Goal: Check status: Check status

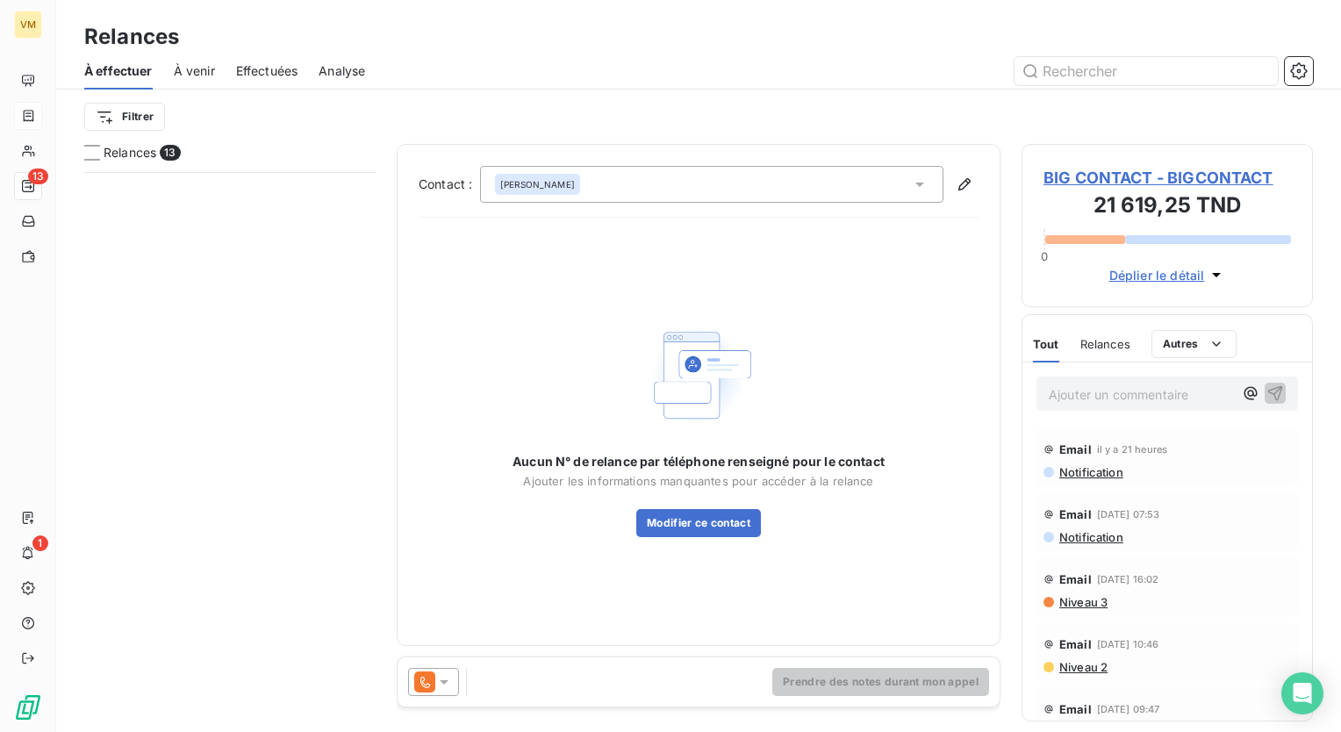
scroll to position [547, 277]
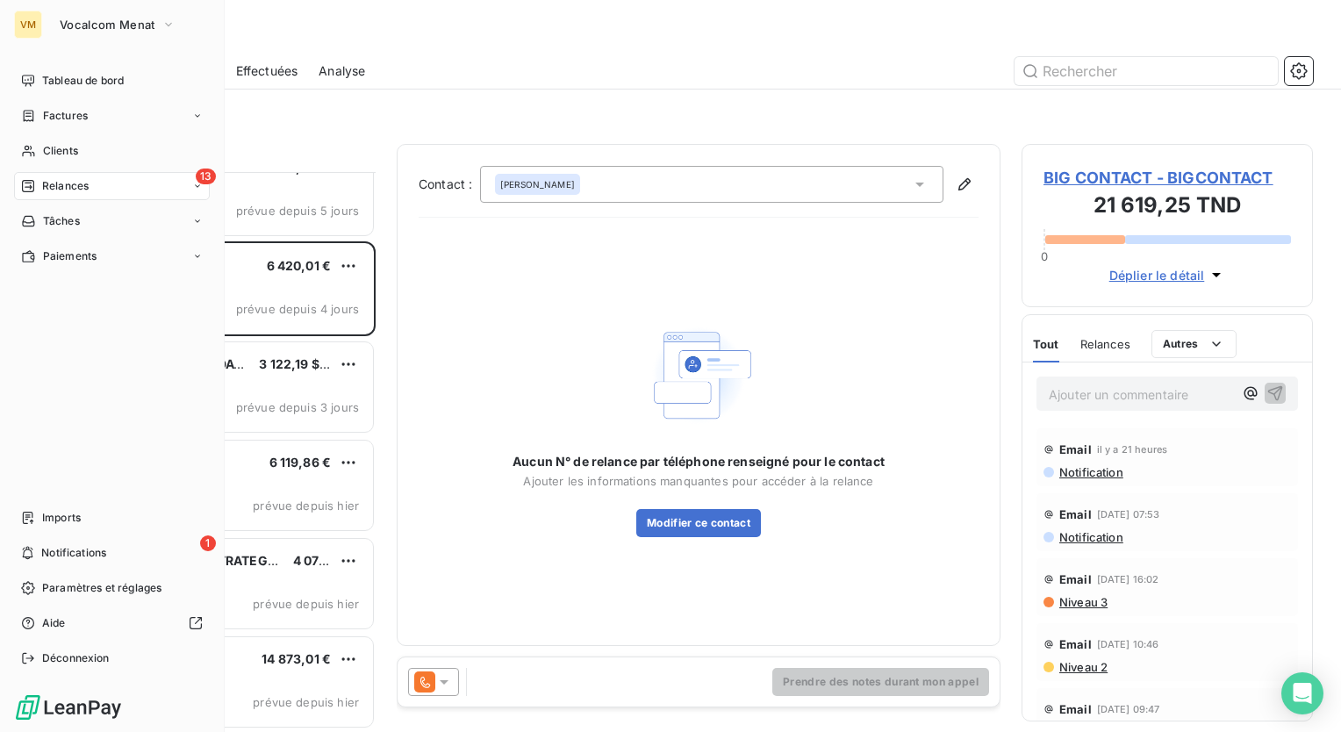
click at [46, 172] on div "13 Relances" at bounding box center [112, 186] width 196 height 28
click at [77, 219] on span "À effectuer" at bounding box center [70, 221] width 57 height 16
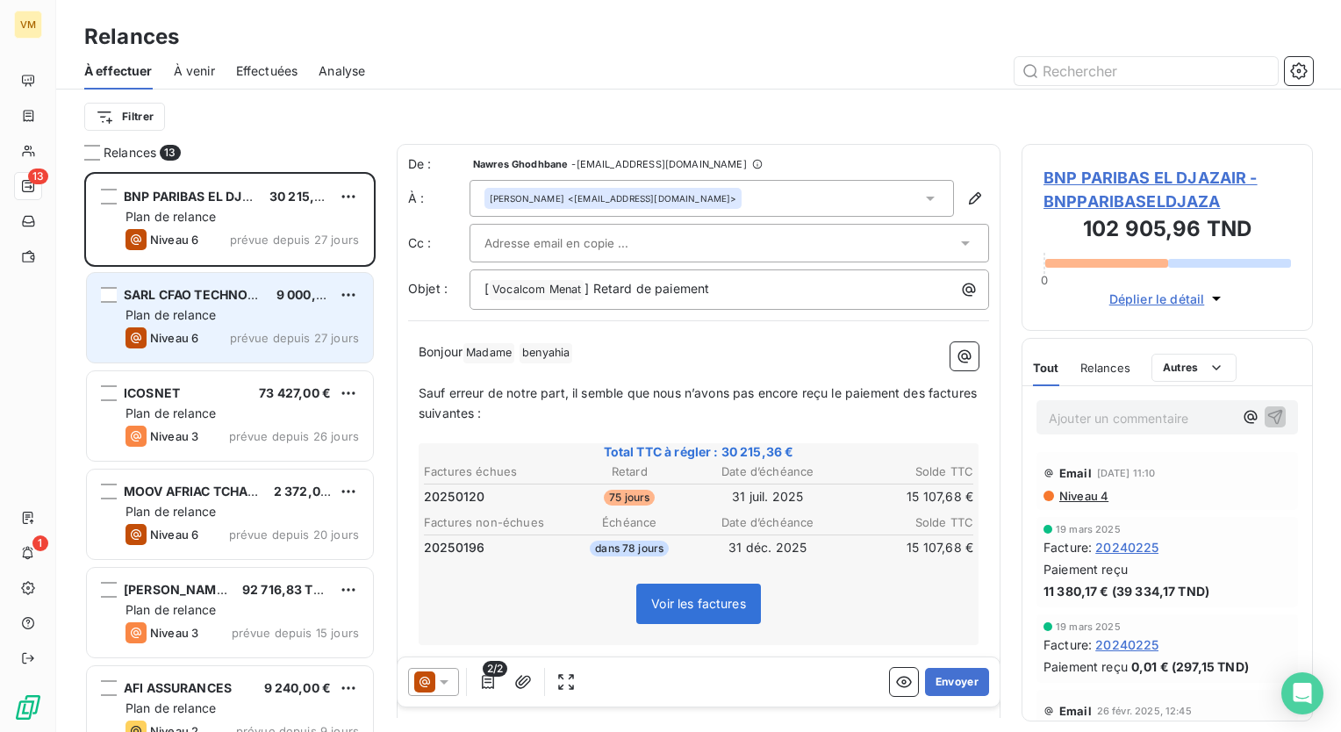
click at [248, 341] on span "prévue depuis 27 jours" at bounding box center [294, 338] width 129 height 14
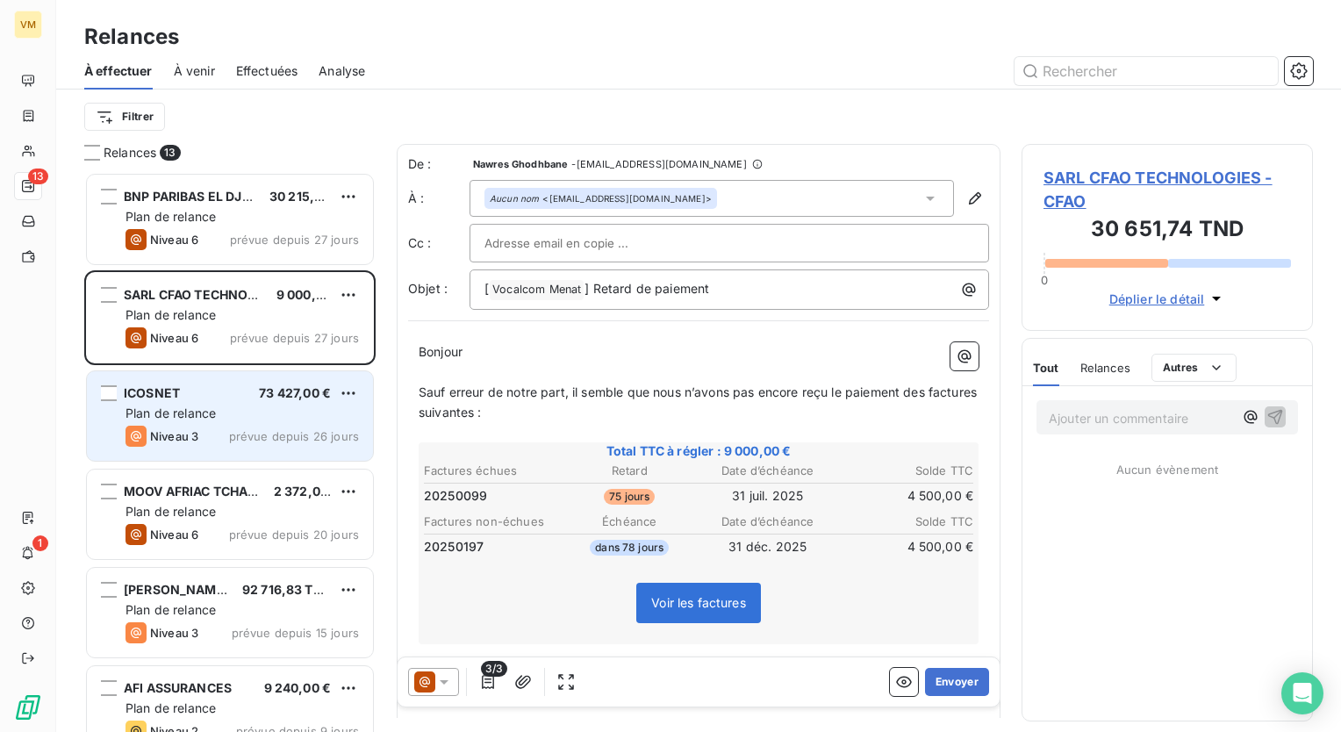
click at [254, 433] on span "prévue depuis 26 jours" at bounding box center [294, 436] width 130 height 14
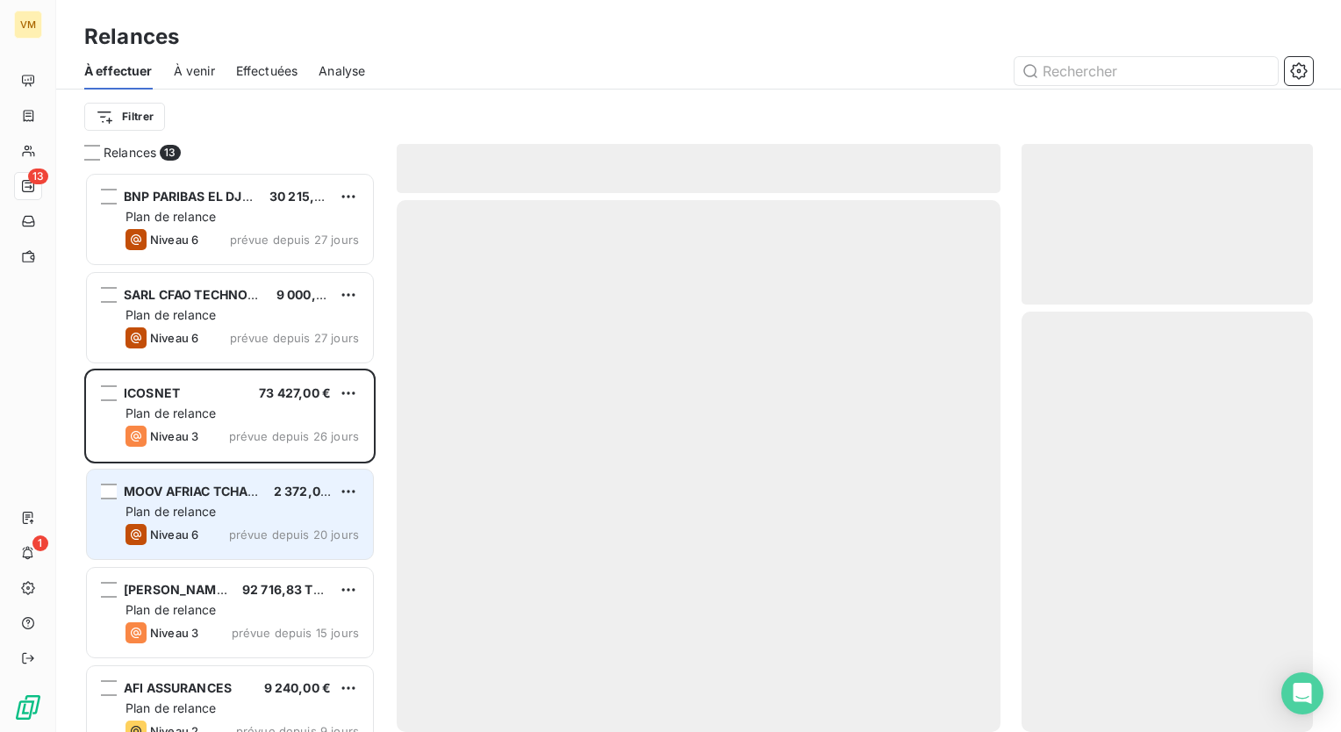
click at [301, 499] on div "2 372,00 €" at bounding box center [302, 492] width 57 height 18
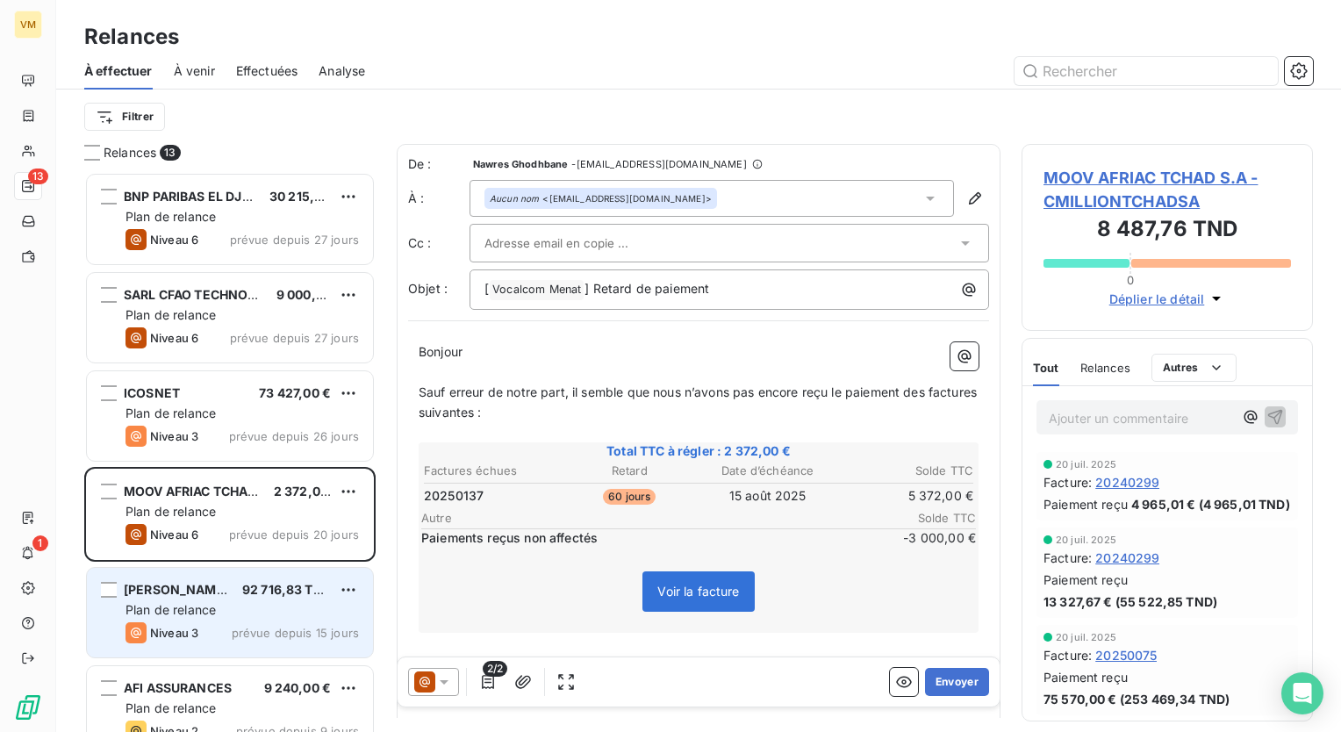
click at [260, 608] on div "Plan de relance" at bounding box center [241, 610] width 233 height 18
